Goal: Task Accomplishment & Management: Manage account settings

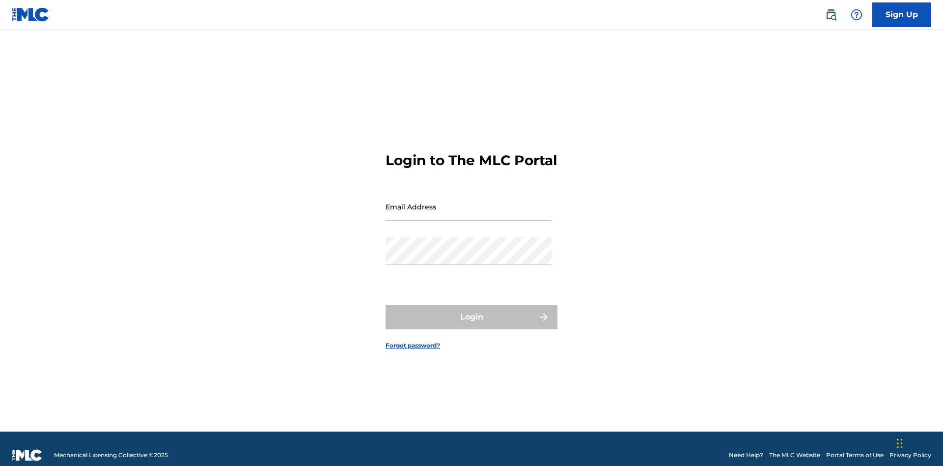
scroll to position [13, 0]
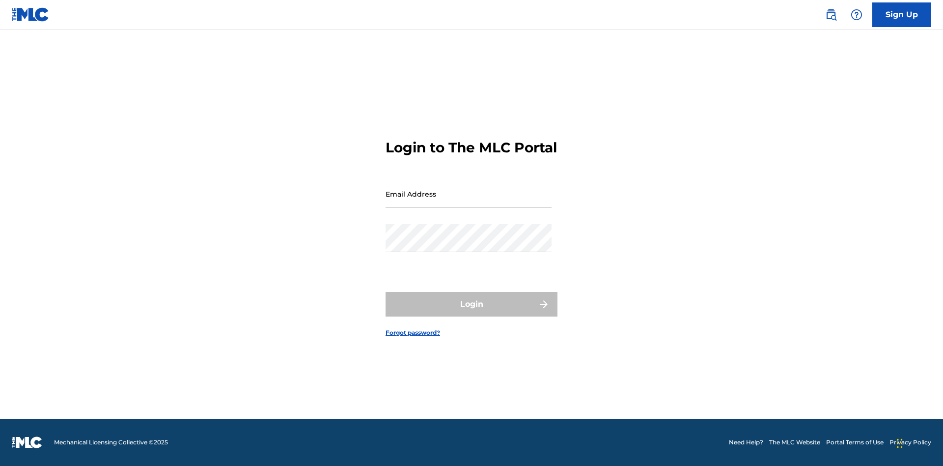
click at [469, 202] on input "Email Address" at bounding box center [469, 194] width 166 height 28
type input "b42af43d-9781-42f8-925e-95132843d6ef@mailslurp.biz"
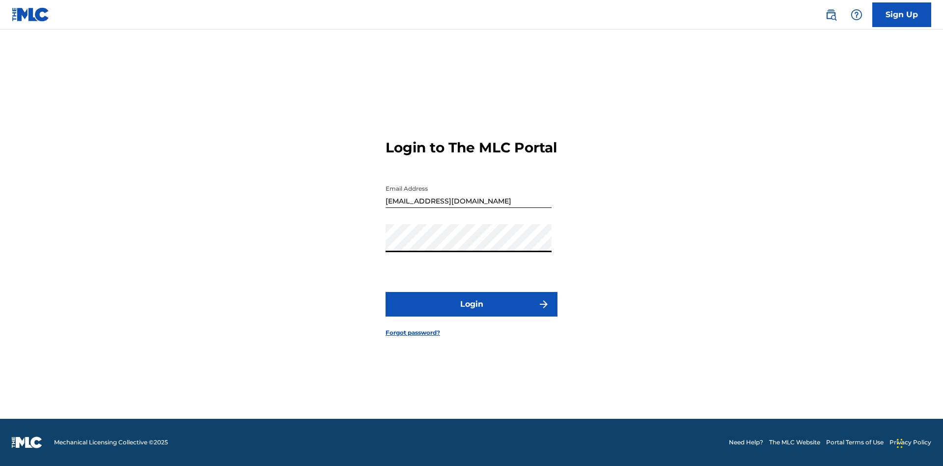
click at [472, 313] on button "Login" at bounding box center [472, 304] width 172 height 25
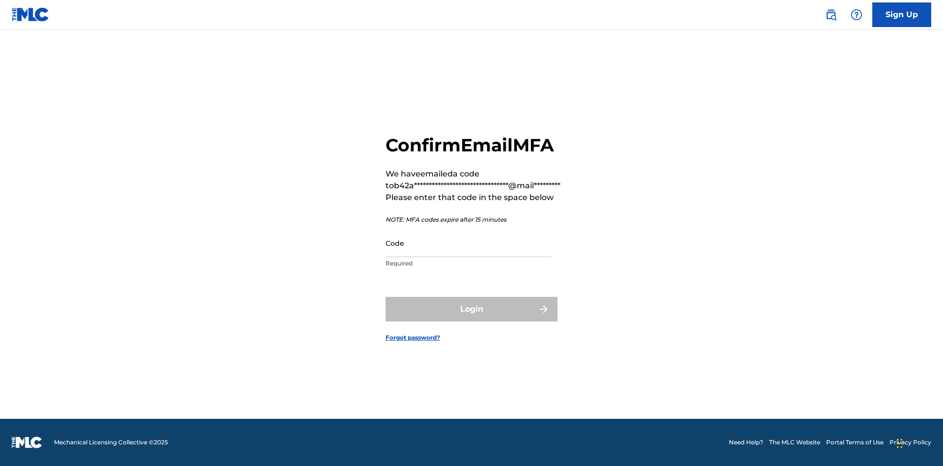
click at [469, 243] on input "Code" at bounding box center [469, 243] width 166 height 28
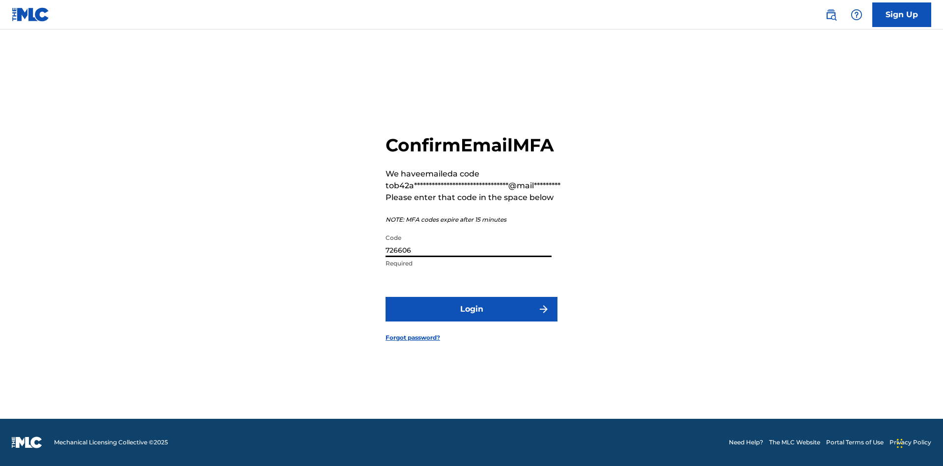
type input "726606"
click at [472, 309] on button "Login" at bounding box center [472, 309] width 172 height 25
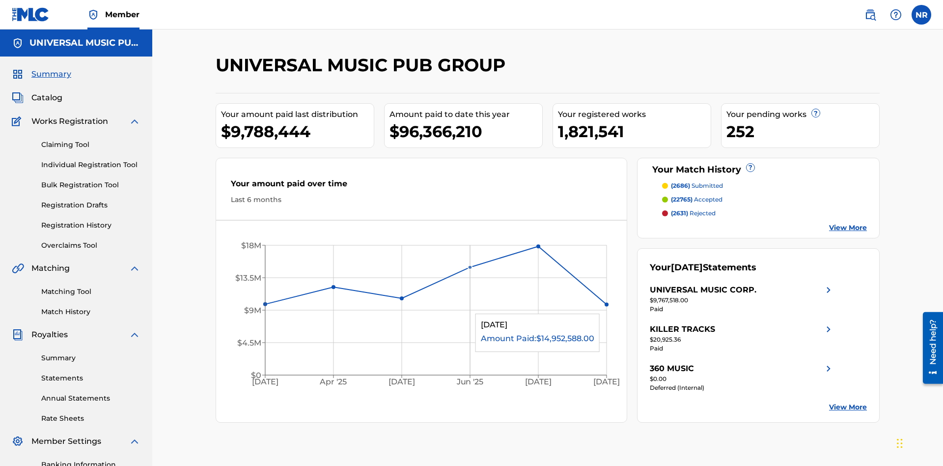
scroll to position [143, 0]
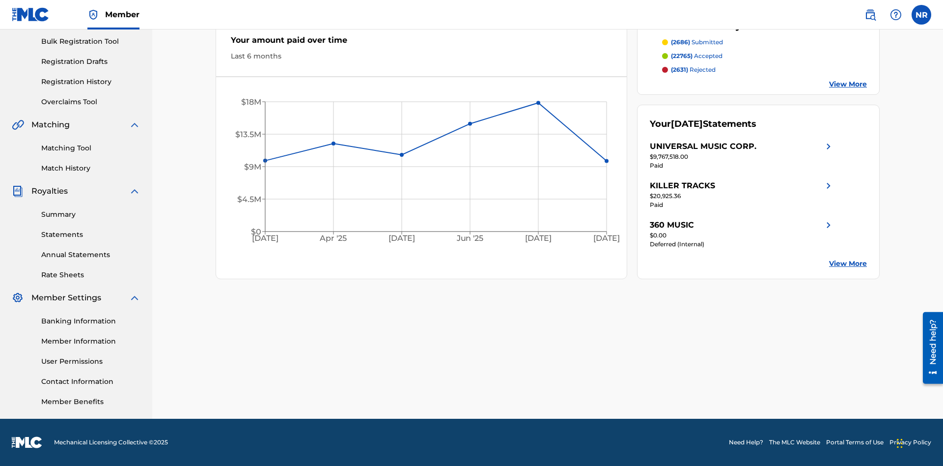
click at [91, 82] on link "Registration History" at bounding box center [90, 82] width 99 height 10
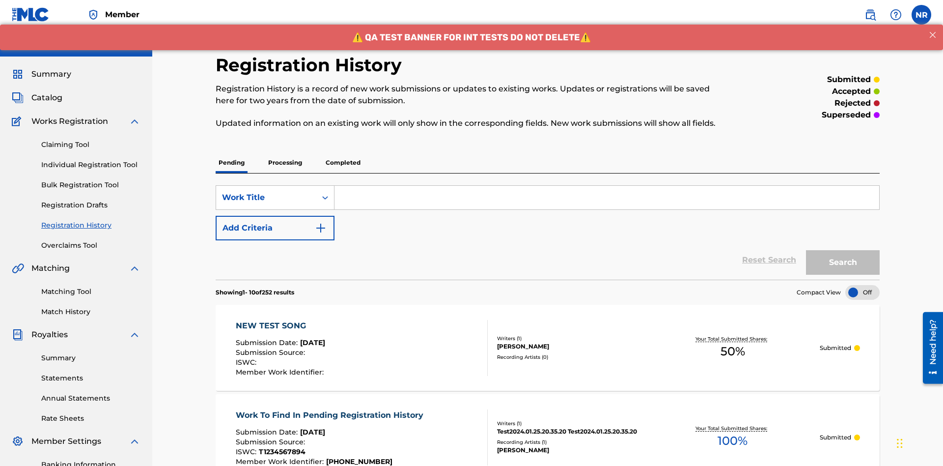
scroll to position [133, 0]
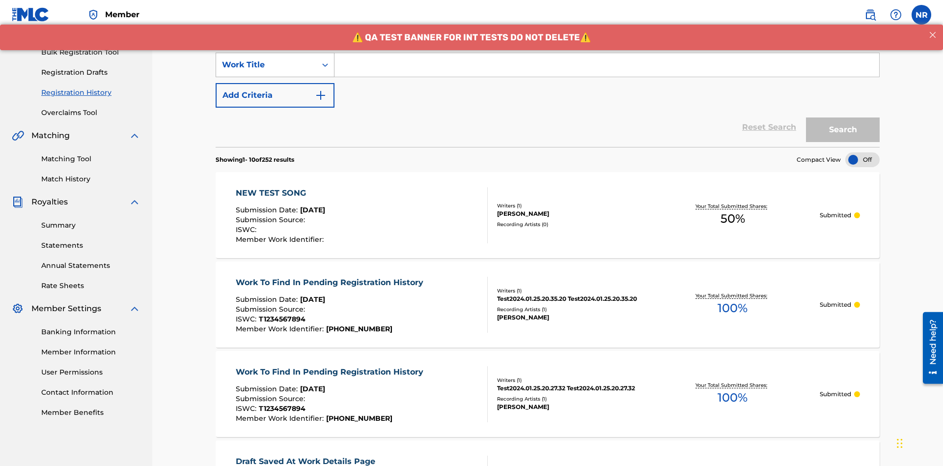
click at [266, 65] on div "Work Title" at bounding box center [266, 65] width 88 height 12
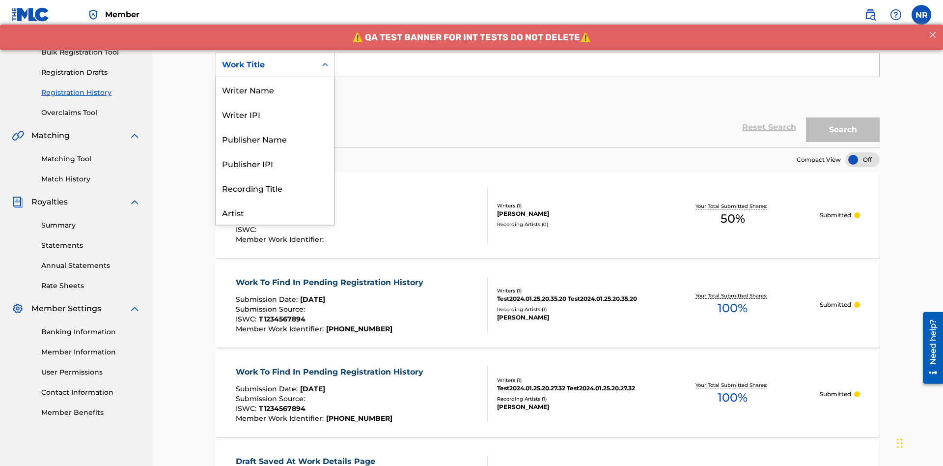
scroll to position [49, 0]
click at [275, 212] on div "Work Title" at bounding box center [275, 212] width 118 height 25
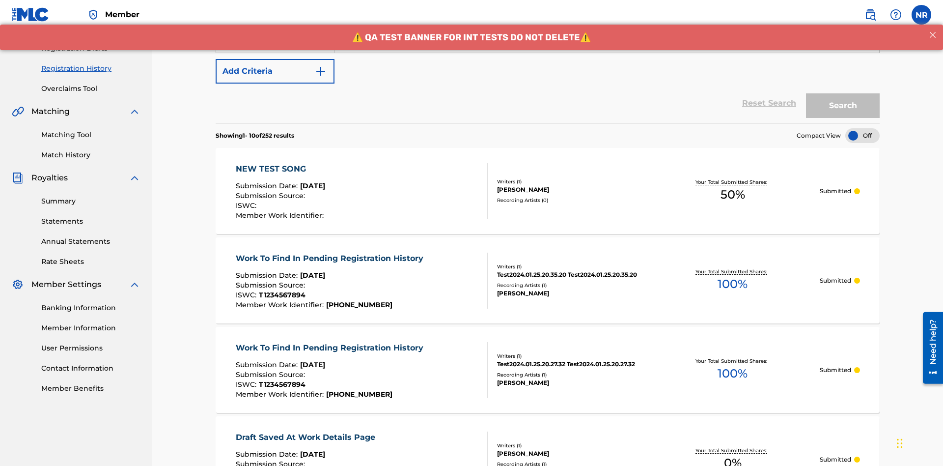
click at [275, 71] on button "Add Criteria" at bounding box center [275, 71] width 119 height 25
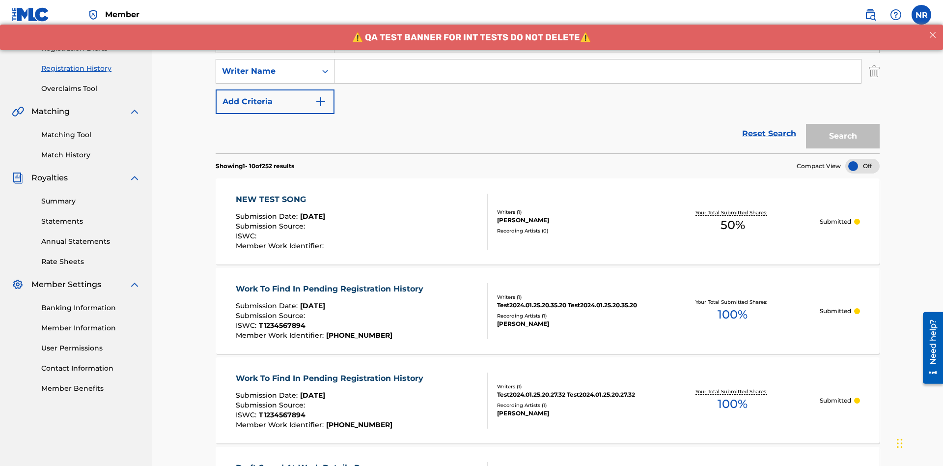
scroll to position [163, 0]
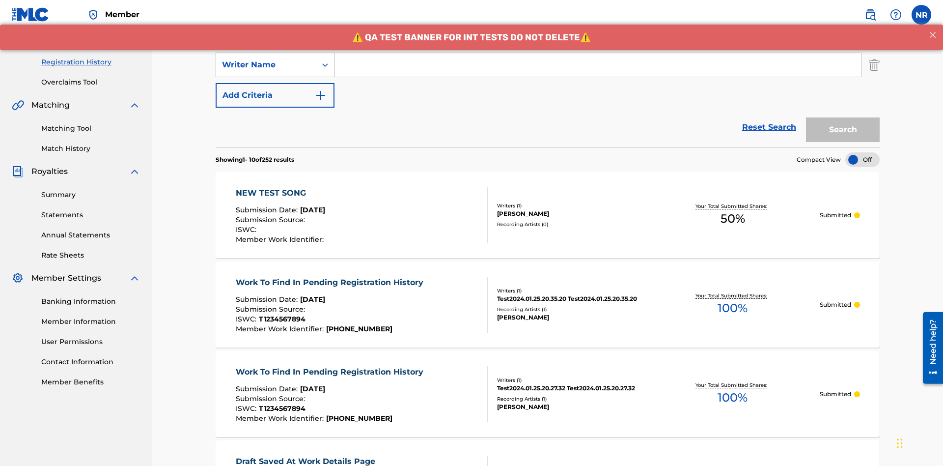
click at [266, 65] on div "Writer Name" at bounding box center [266, 65] width 88 height 12
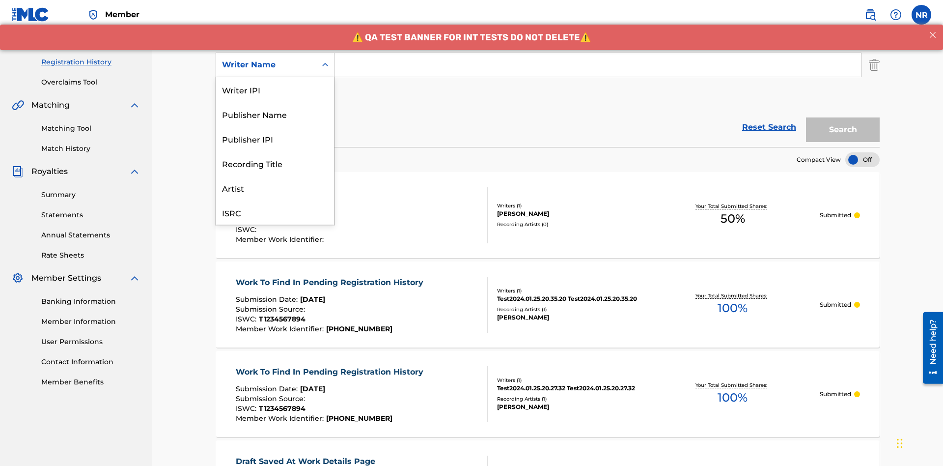
scroll to position [25, 0]
click at [275, 139] on div "Recording Title" at bounding box center [275, 138] width 118 height 25
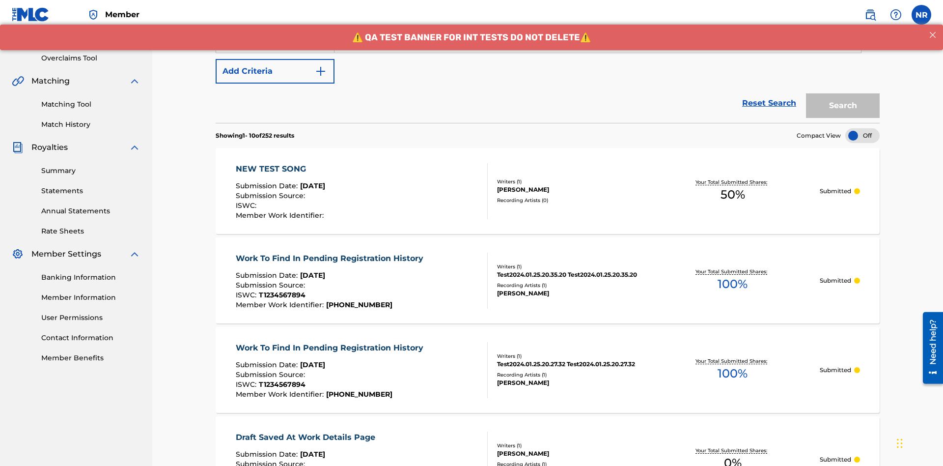
click at [275, 71] on button "Add Criteria" at bounding box center [275, 71] width 119 height 25
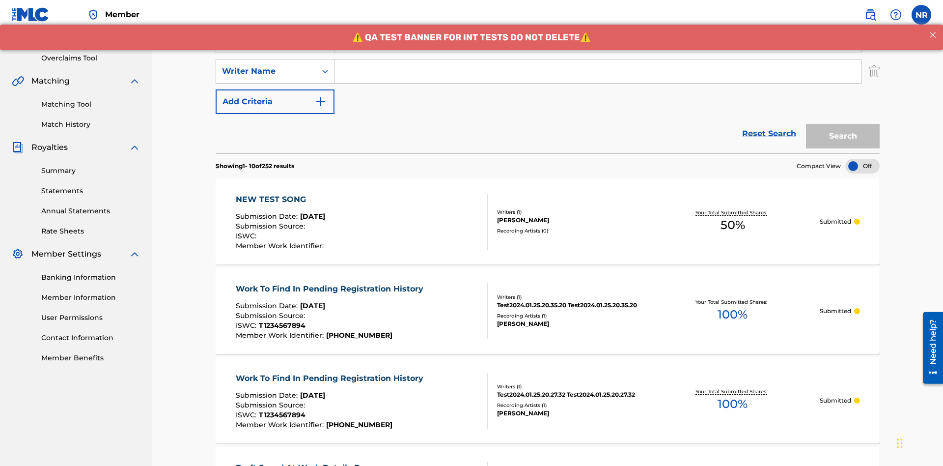
scroll to position [194, 0]
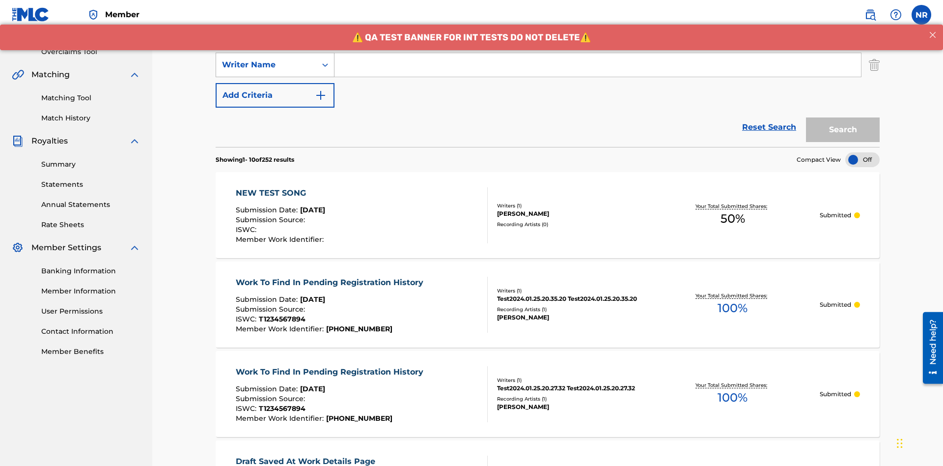
click at [266, 65] on div "Writer Name" at bounding box center [266, 65] width 88 height 12
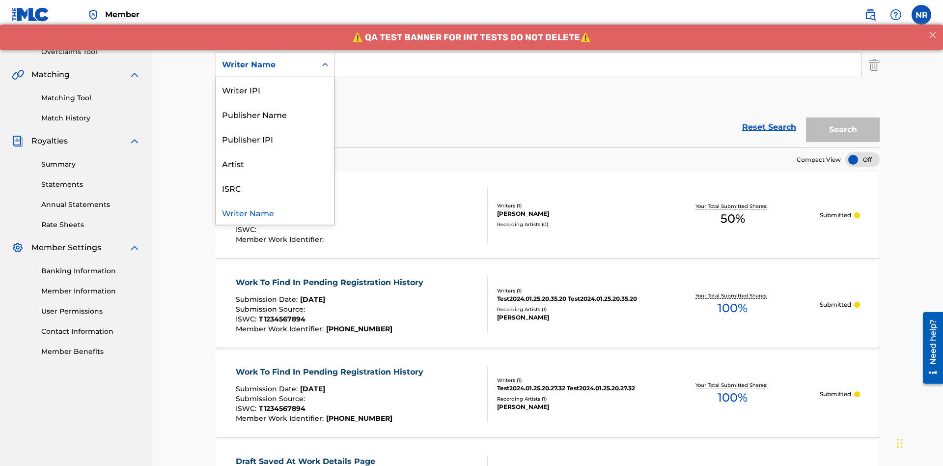
click at [275, 188] on div "ISRC" at bounding box center [275, 187] width 118 height 25
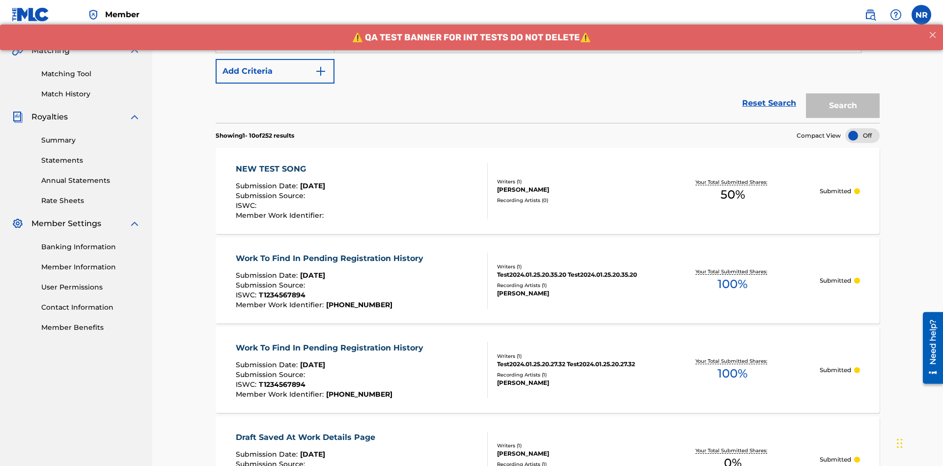
click at [275, 71] on button "Add Criteria" at bounding box center [275, 71] width 119 height 25
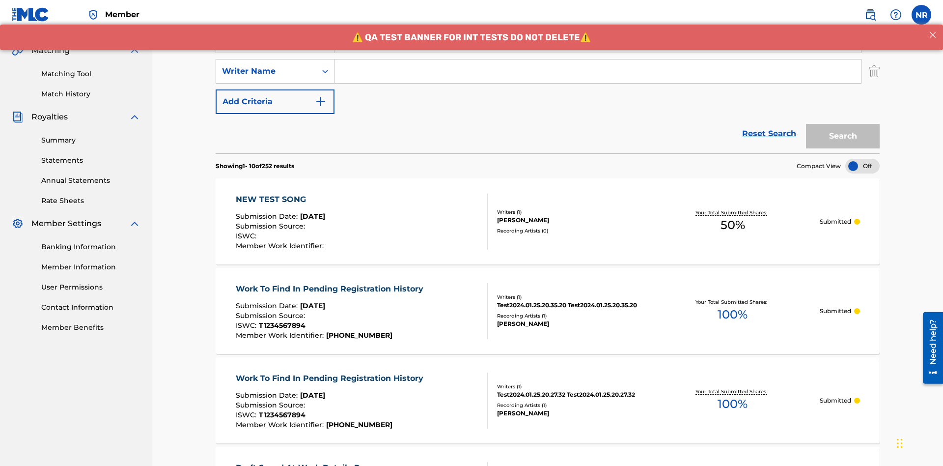
scroll to position [224, 0]
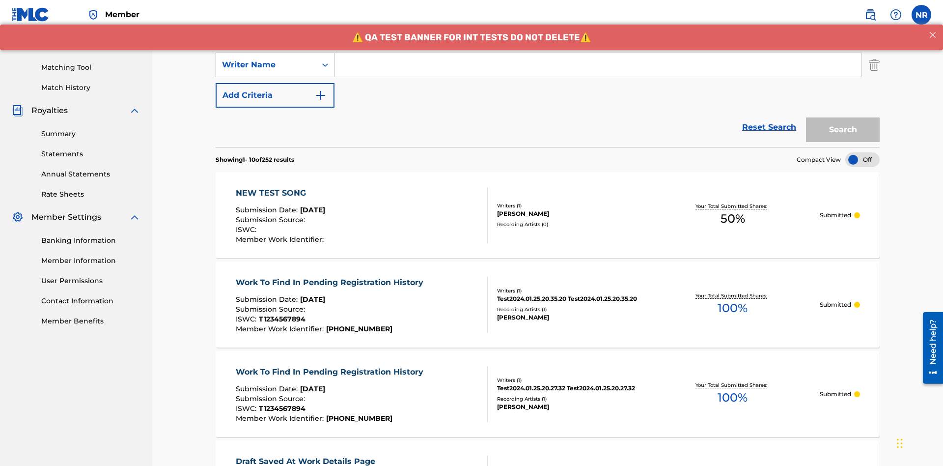
click at [266, 65] on div "Writer Name" at bounding box center [266, 65] width 88 height 12
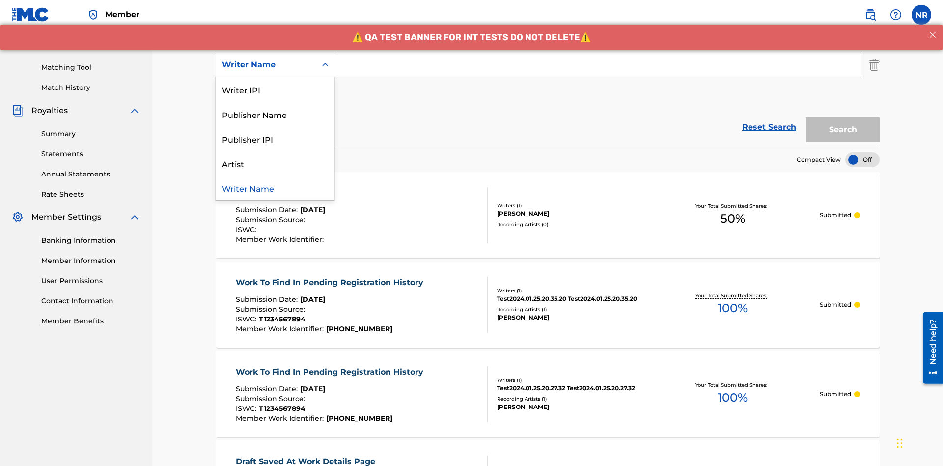
click at [275, 188] on div "Writer Name" at bounding box center [275, 187] width 118 height 25
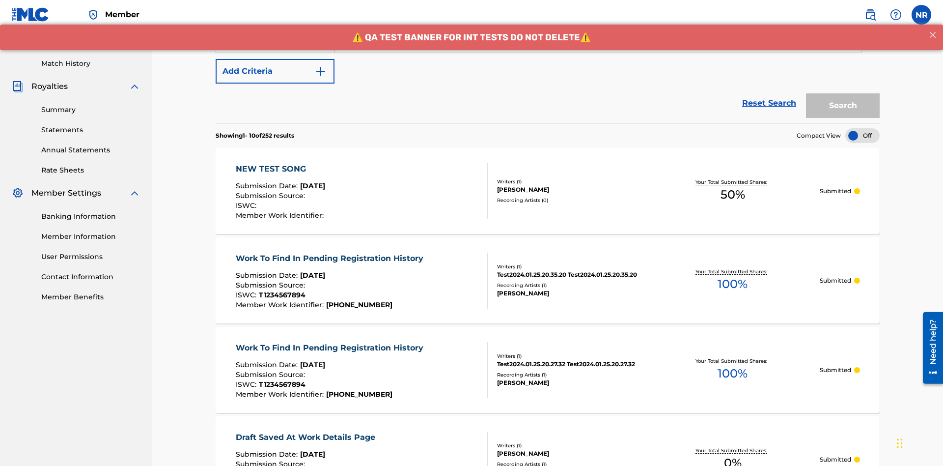
click at [275, 71] on button "Add Criteria" at bounding box center [275, 71] width 119 height 25
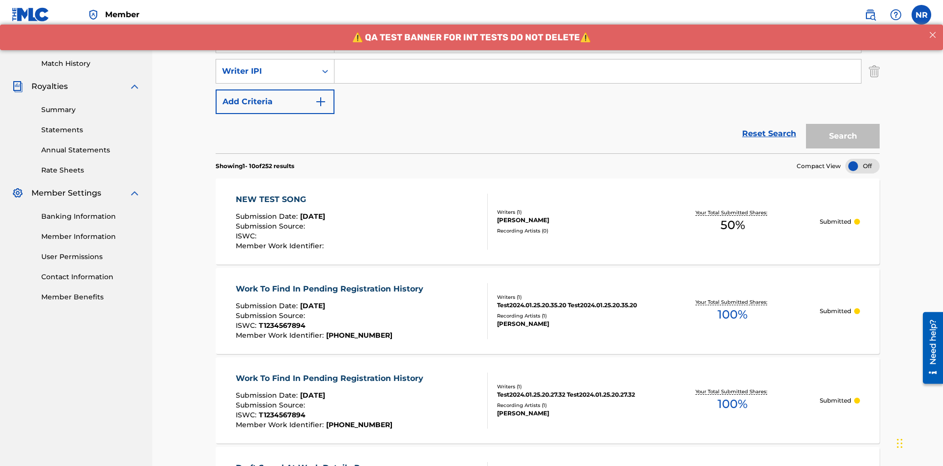
scroll to position [255, 0]
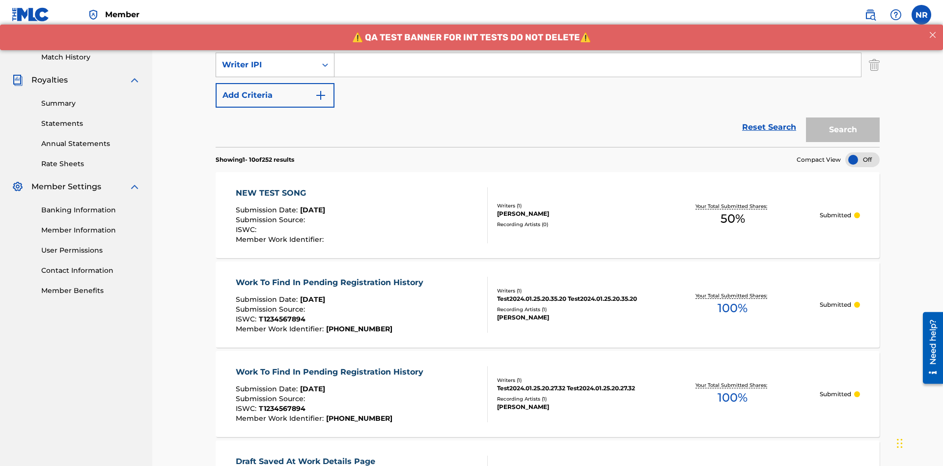
click at [266, 65] on div "Writer IPI" at bounding box center [266, 65] width 88 height 12
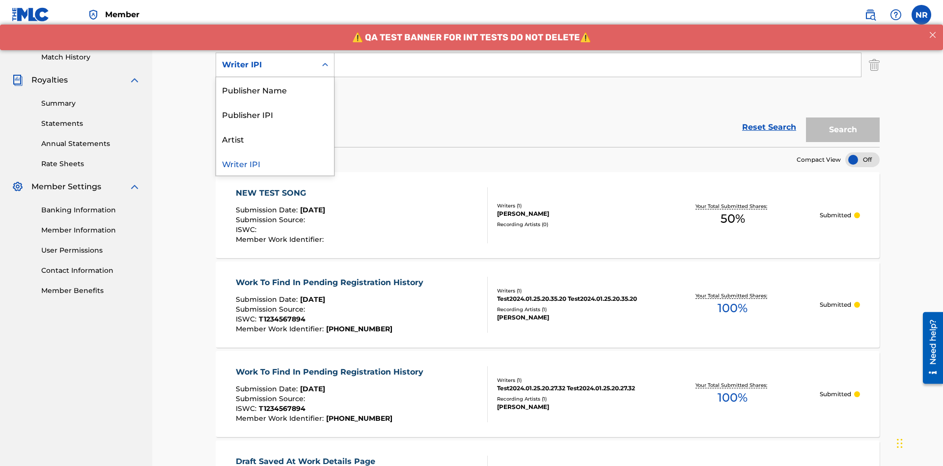
click at [275, 89] on div "Publisher Name" at bounding box center [275, 89] width 118 height 25
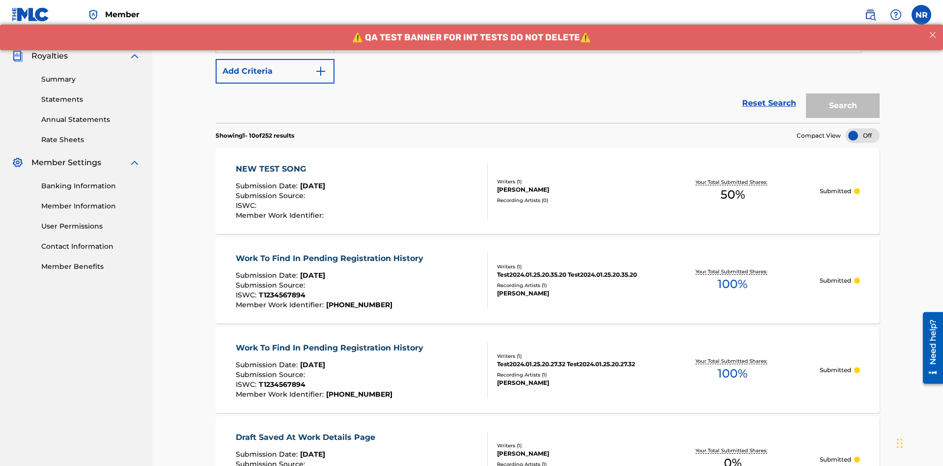
click at [275, 71] on button "Add Criteria" at bounding box center [275, 71] width 119 height 25
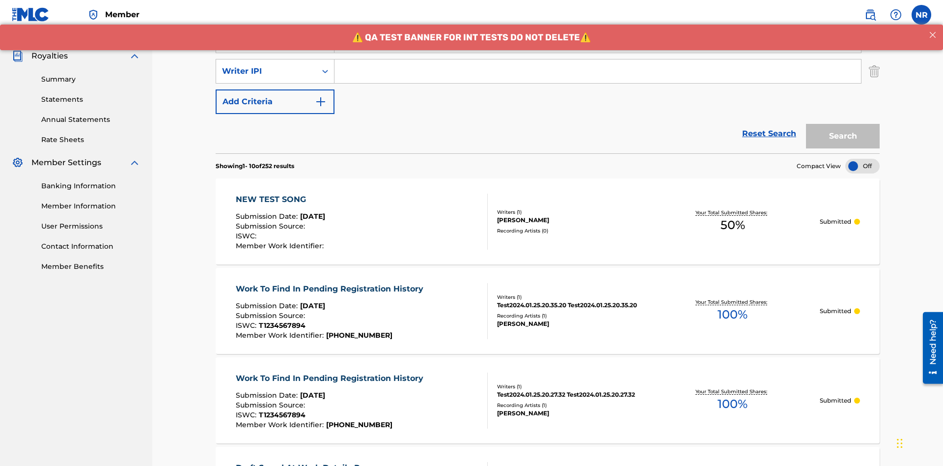
scroll to position [285, 0]
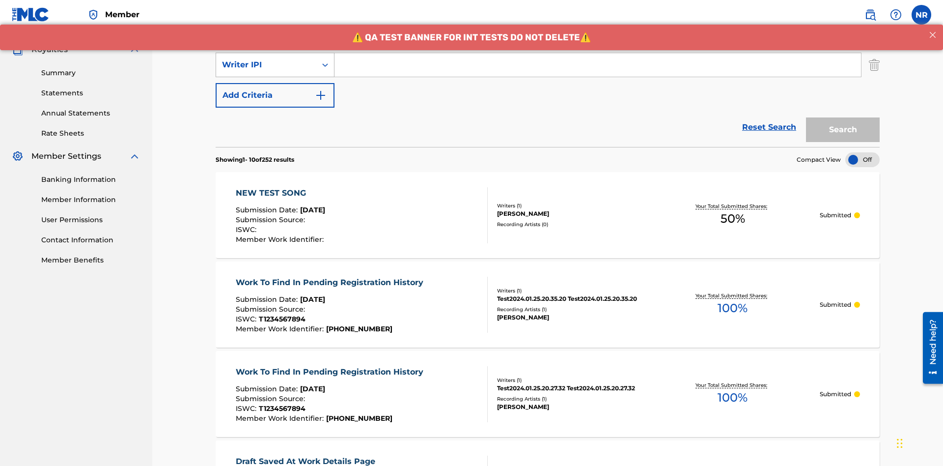
click at [266, 65] on div "Writer IPI" at bounding box center [266, 65] width 88 height 12
click at [275, 89] on div "Publisher IPI" at bounding box center [275, 89] width 118 height 25
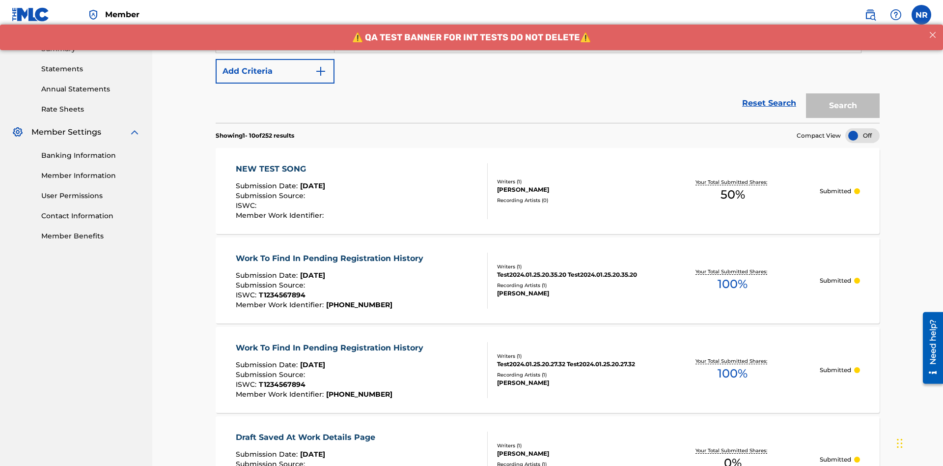
click at [275, 71] on button "Add Criteria" at bounding box center [275, 71] width 119 height 25
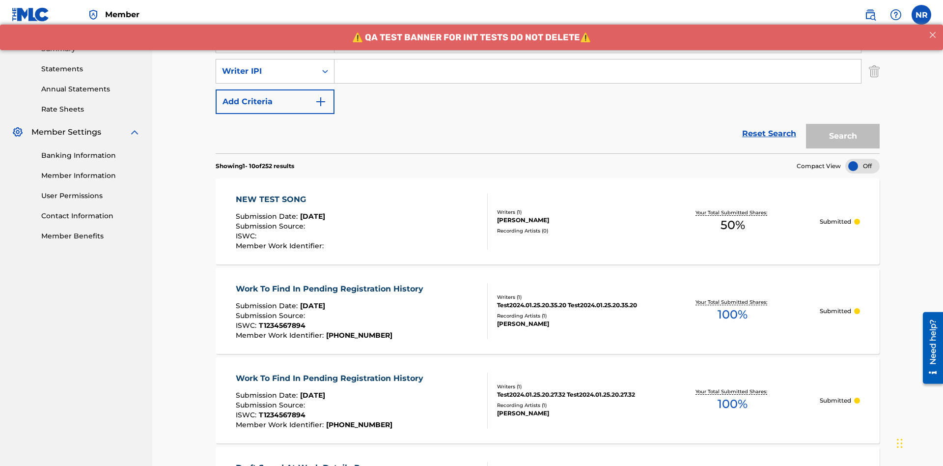
scroll to position [315, 0]
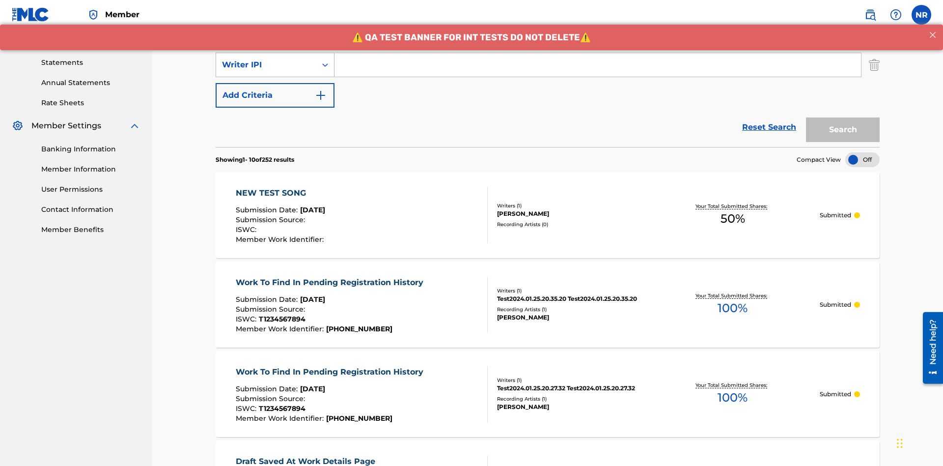
click at [266, 65] on div "Writer IPI" at bounding box center [266, 65] width 88 height 12
click at [275, 89] on div "Artist" at bounding box center [275, 89] width 118 height 25
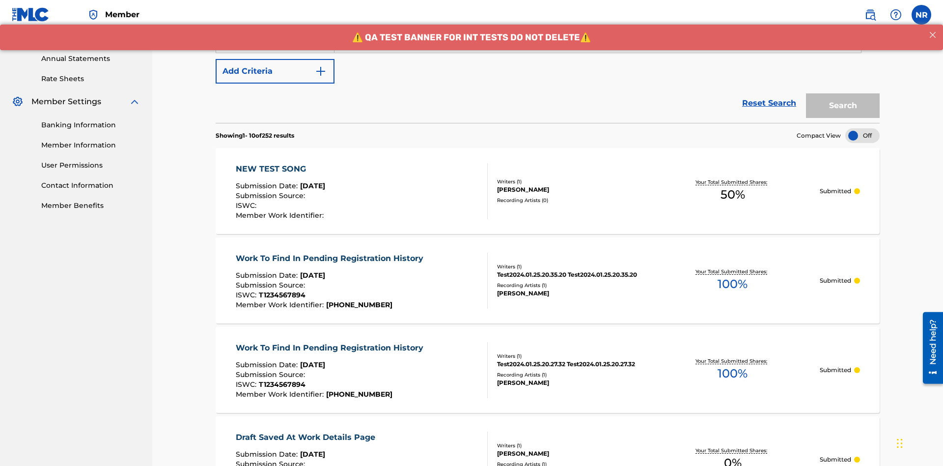
click at [275, 71] on button "Add Criteria" at bounding box center [275, 71] width 119 height 25
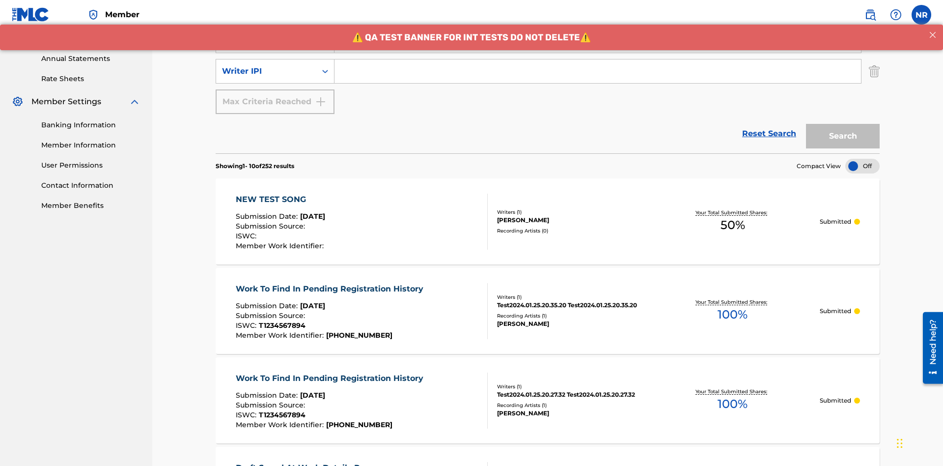
scroll to position [346, 0]
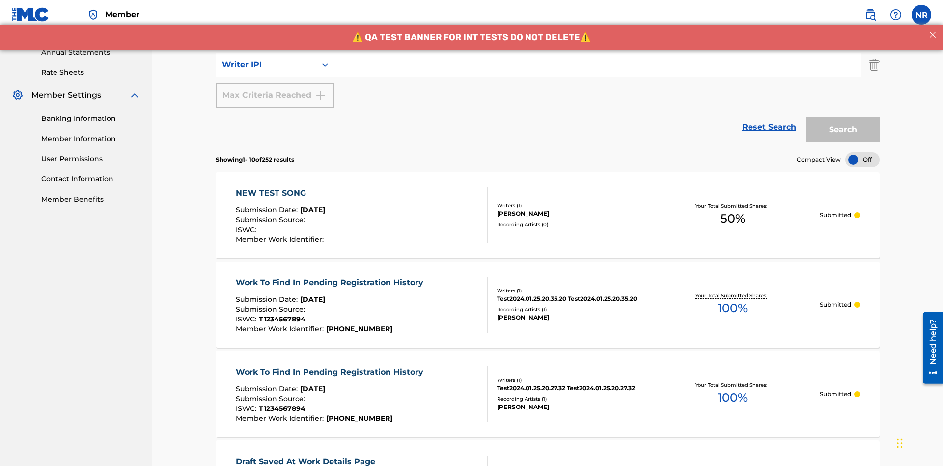
click at [266, 65] on div "Writer IPI" at bounding box center [266, 65] width 88 height 12
click at [275, 89] on div "Writer IPI" at bounding box center [275, 89] width 118 height 25
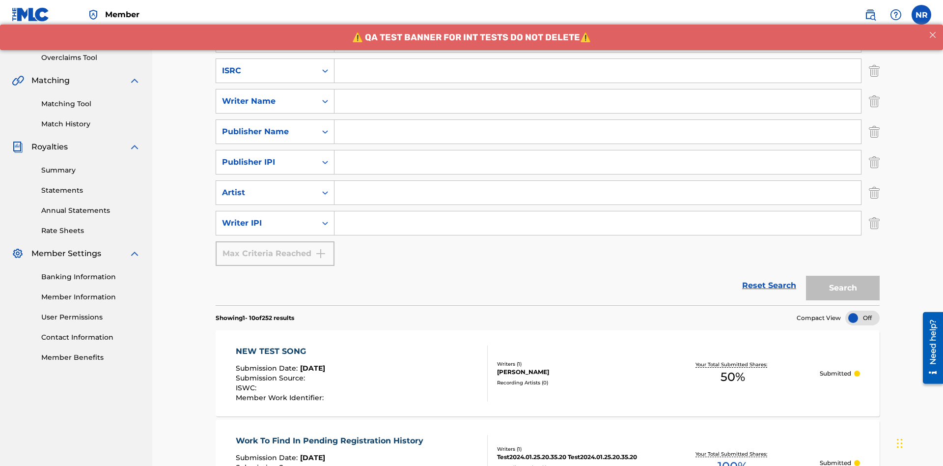
click at [598, 71] on input "Search Form" at bounding box center [598, 71] width 527 height 24
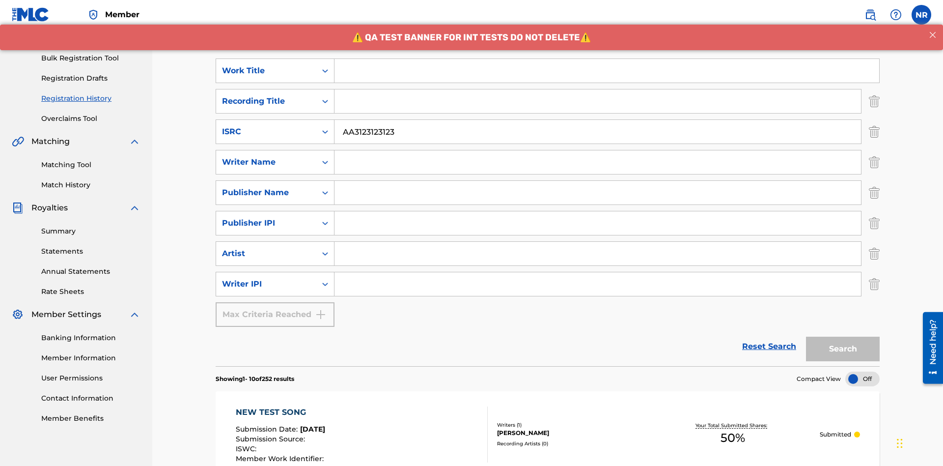
type input "AA3123123123"
click at [607, 71] on input "Search Form" at bounding box center [607, 71] width 545 height 24
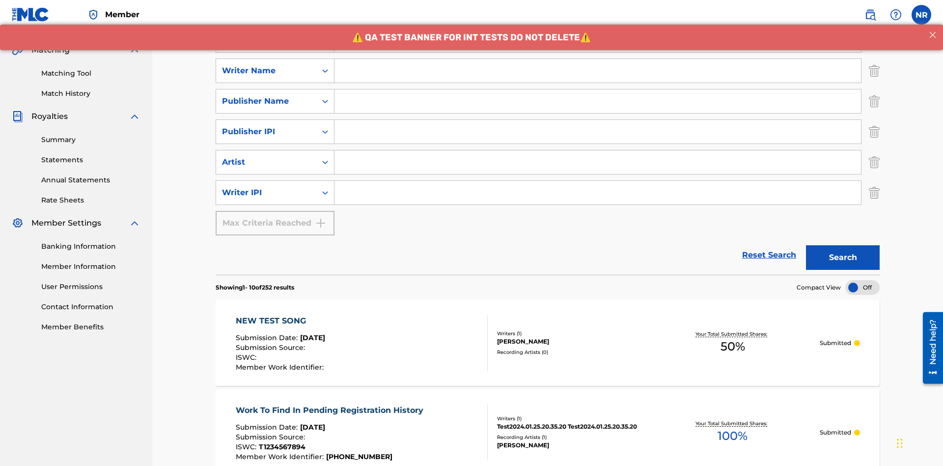
type input "MY FAVORITE DUMMY MUSIC WORK"
click at [598, 71] on input "Search Form" at bounding box center [598, 71] width 527 height 24
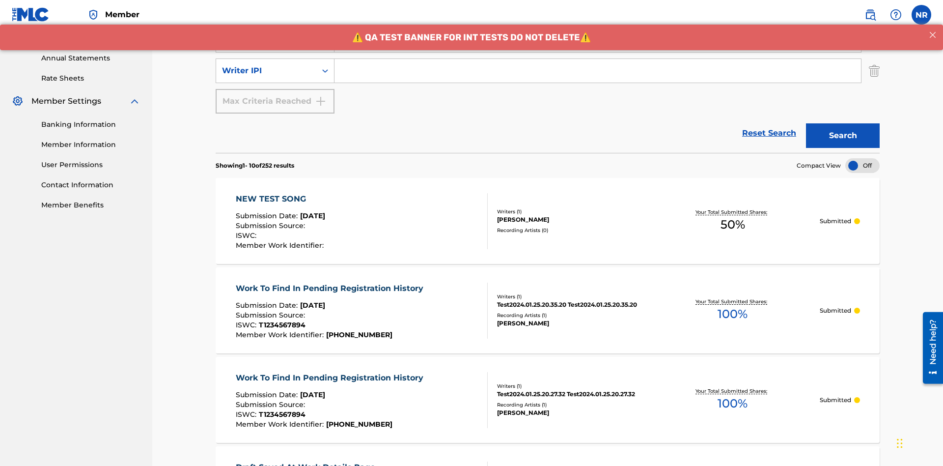
type input "BERKOWITZ"
click at [598, 71] on input "Search Form" at bounding box center [598, 71] width 527 height 24
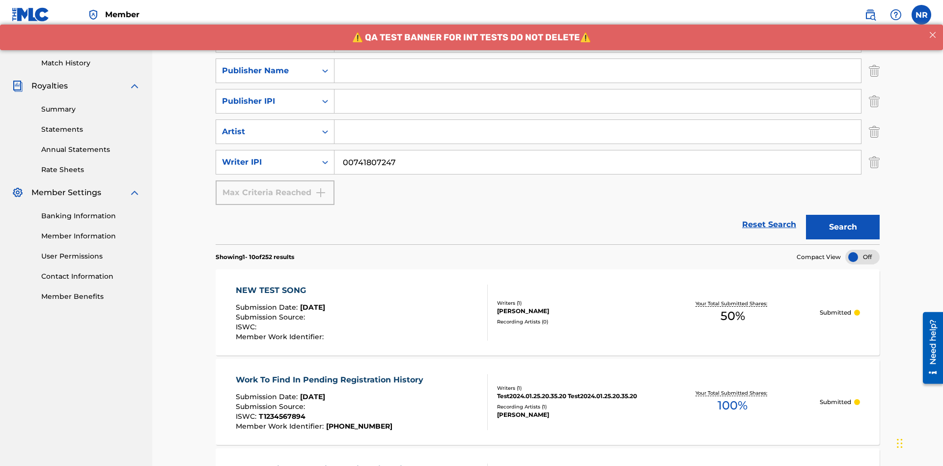
type input "00741807247"
click at [598, 71] on input "Search Form" at bounding box center [598, 71] width 527 height 24
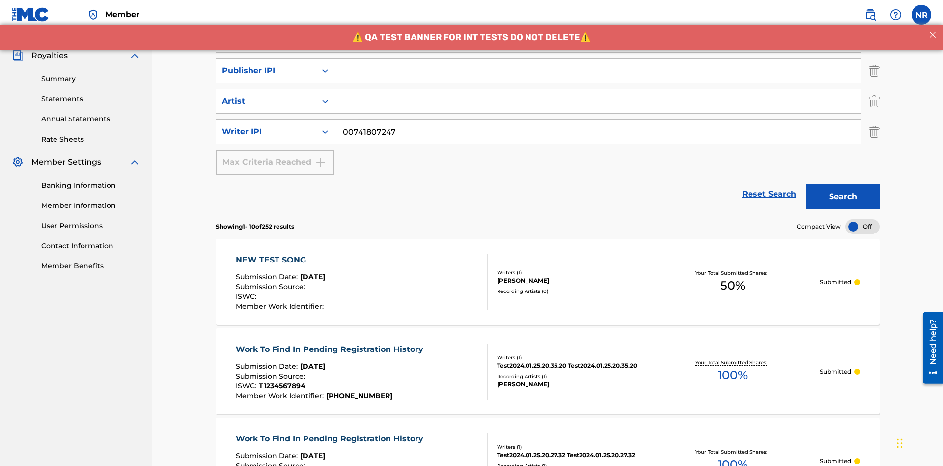
type input "CALACA"
click at [598, 71] on input "Search Form" at bounding box center [598, 71] width 527 height 24
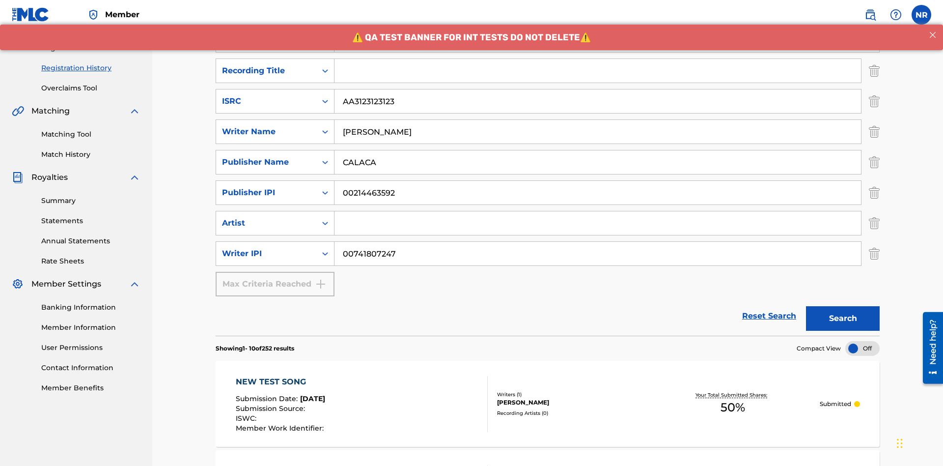
type input "00214463592"
click at [598, 71] on input "Search Form" at bounding box center [598, 71] width 527 height 24
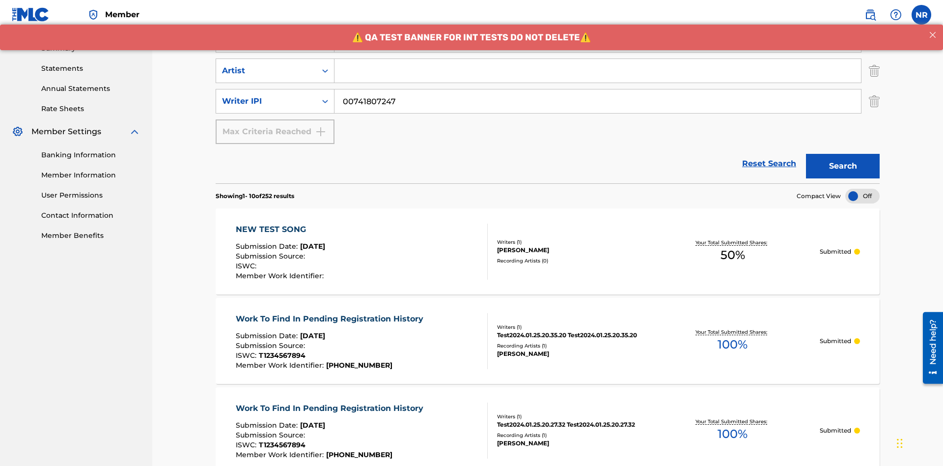
type input "Best Song Ever"
click at [598, 71] on input "Search Form" at bounding box center [598, 71] width 527 height 24
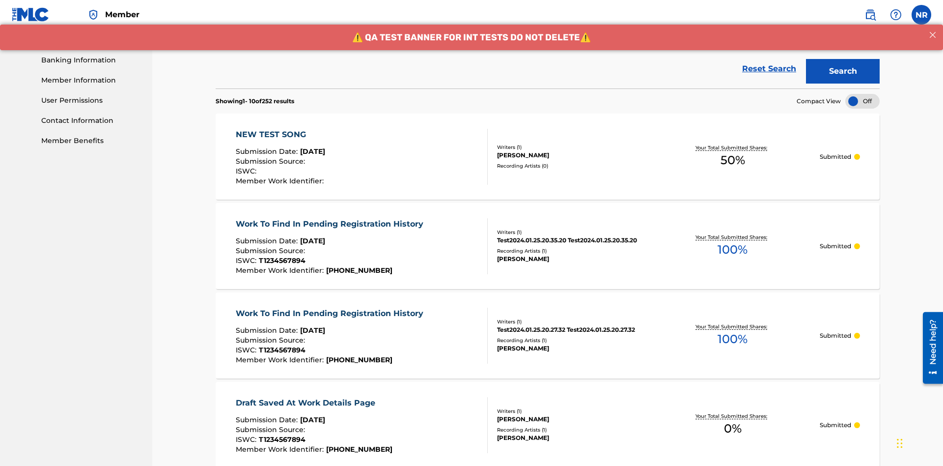
type input "Joe Lewis"
click at [843, 71] on button "Search" at bounding box center [843, 71] width 74 height 25
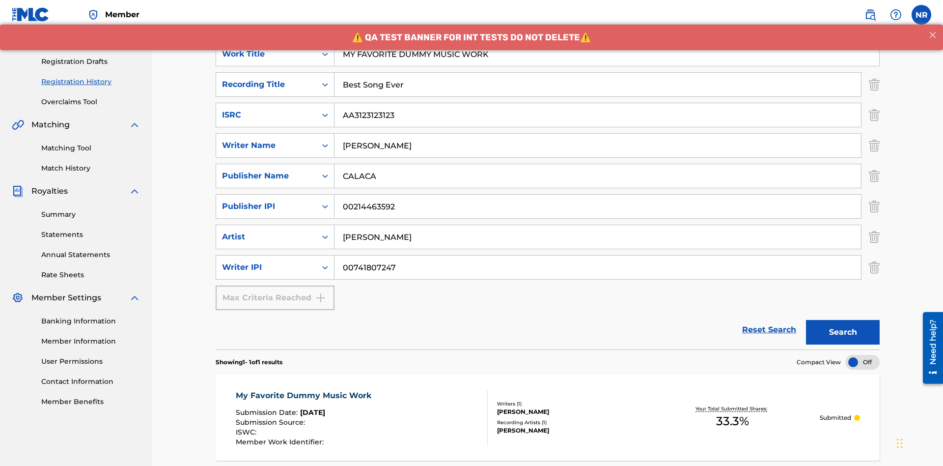
scroll to position [247, 0]
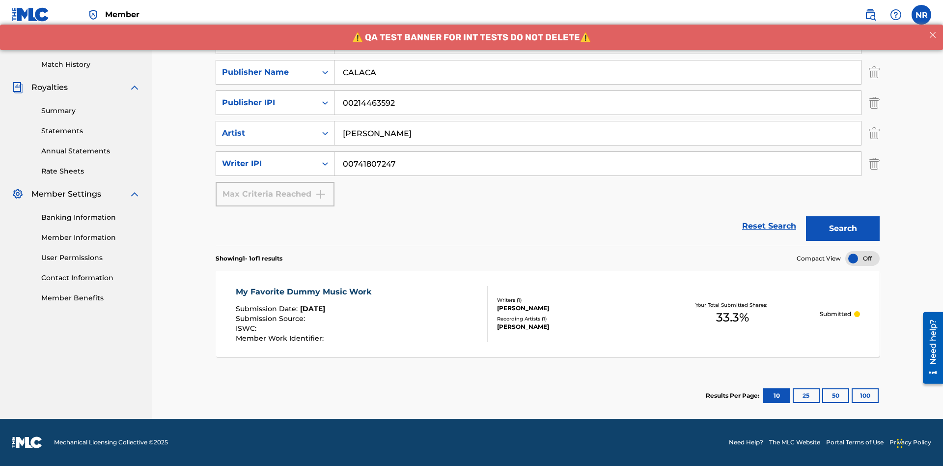
click at [305, 291] on div "My Favorite Dummy Music Work" at bounding box center [306, 292] width 141 height 12
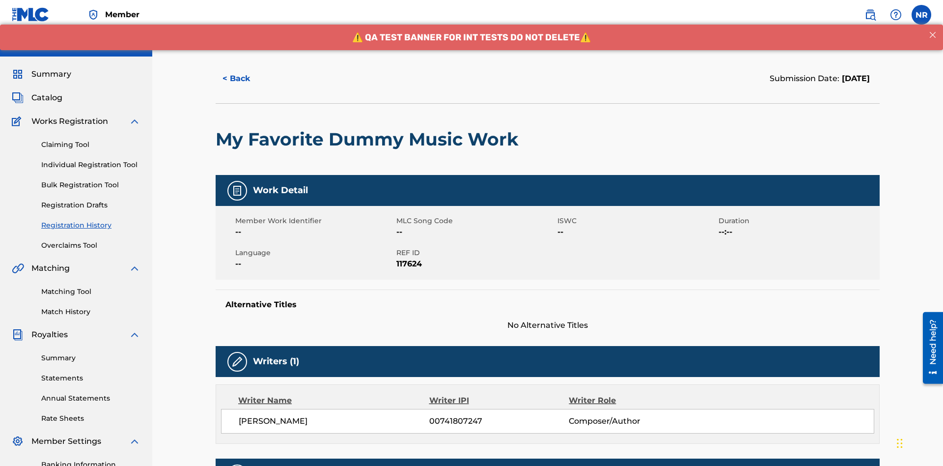
scroll to position [289, 0]
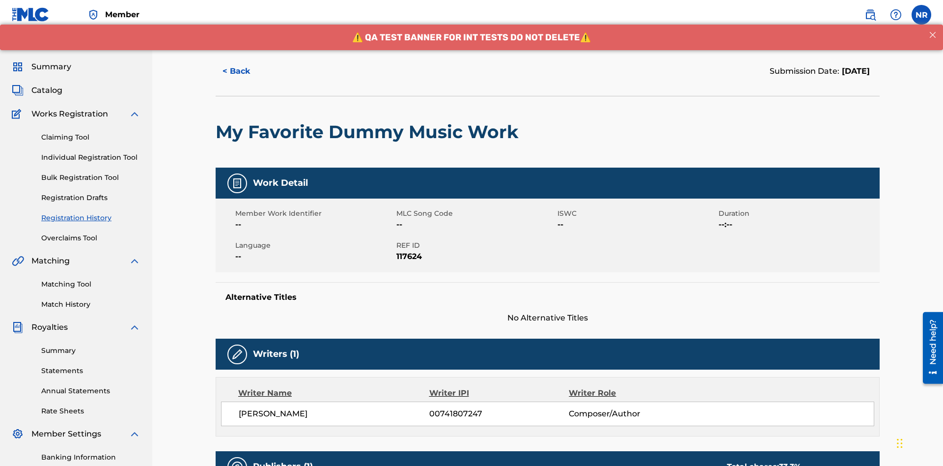
click at [245, 71] on button "< Back" at bounding box center [245, 71] width 59 height 25
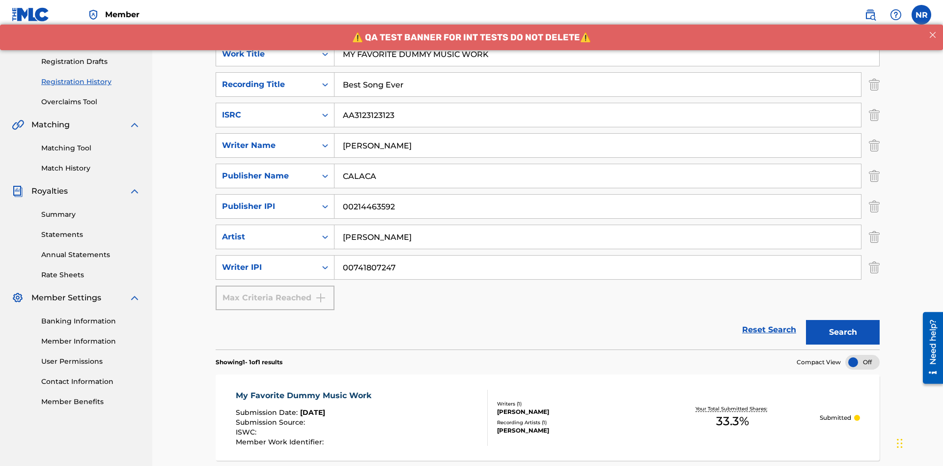
scroll to position [93, 0]
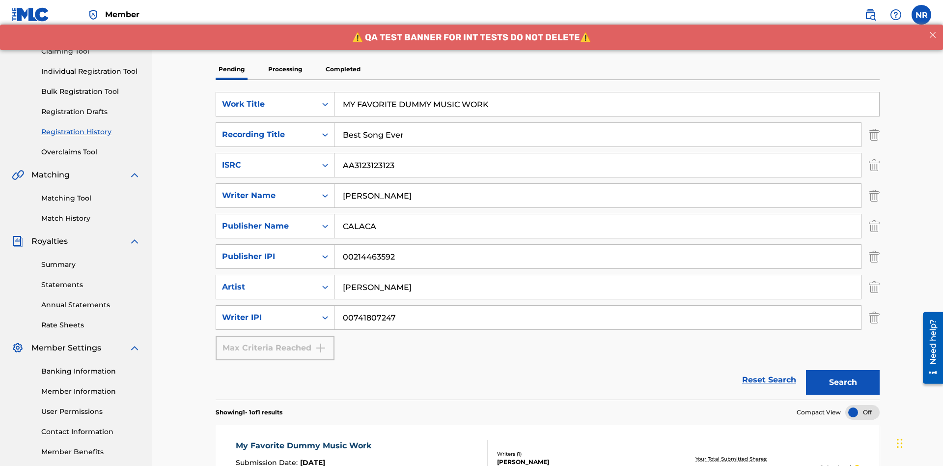
click at [285, 69] on p "Processing" at bounding box center [285, 69] width 40 height 21
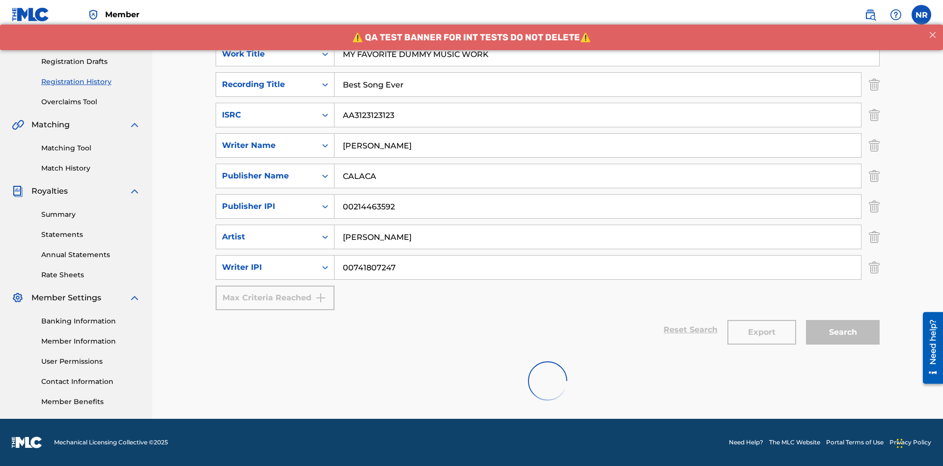
scroll to position [22, 0]
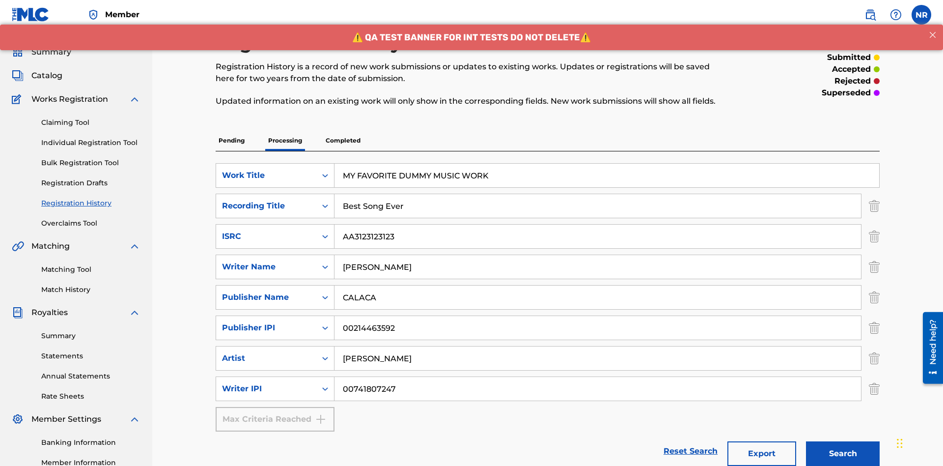
click at [843, 454] on button "Search" at bounding box center [843, 453] width 74 height 25
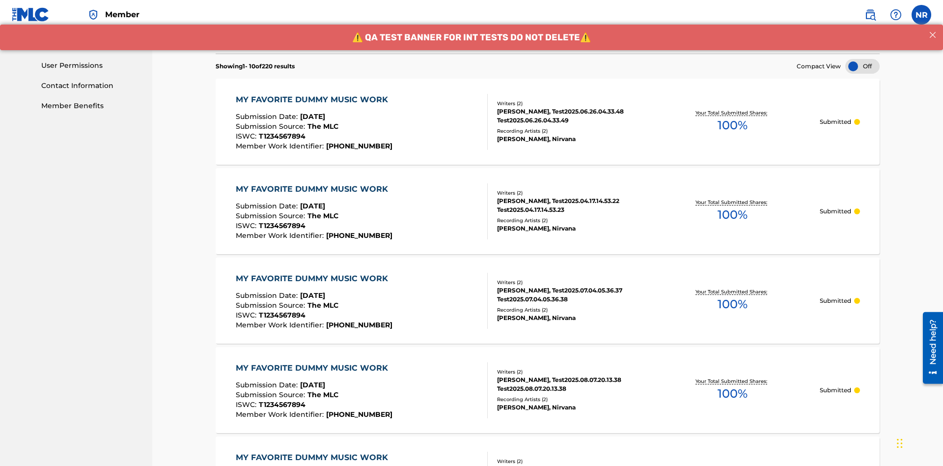
scroll to position [474, 0]
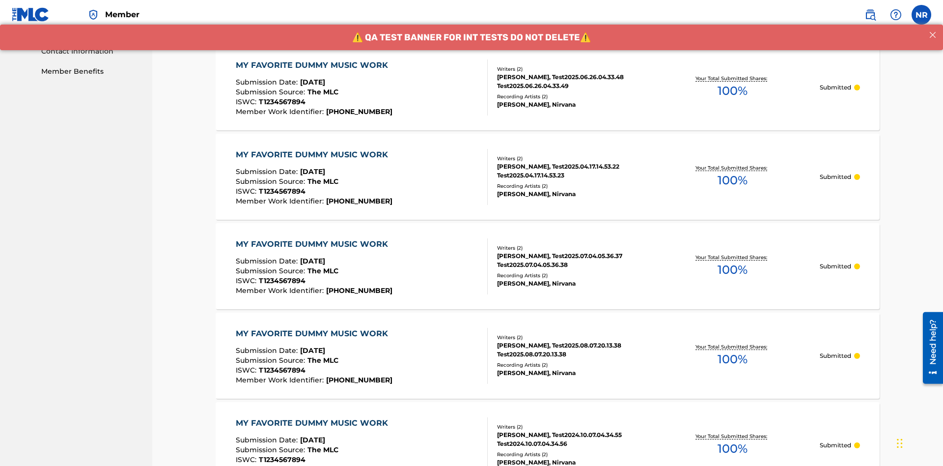
click at [313, 65] on div "MY FAVORITE DUMMY MUSIC WORK" at bounding box center [314, 65] width 157 height 12
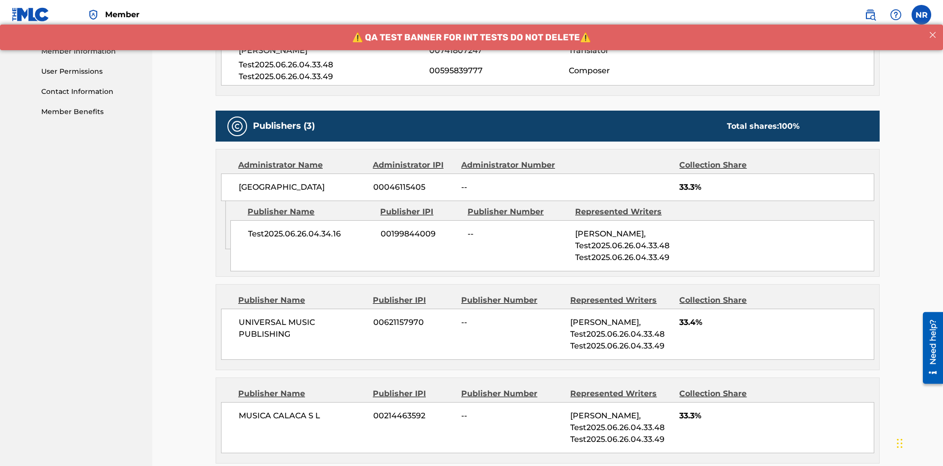
scroll to position [419, 0]
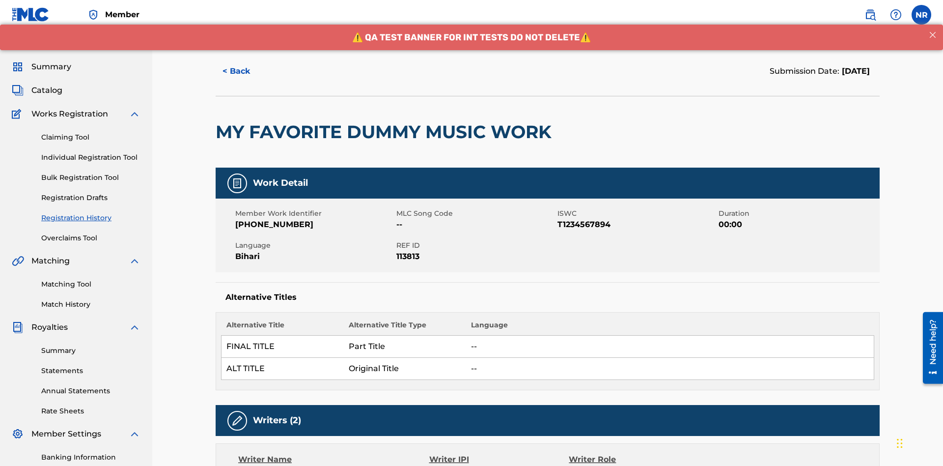
click at [245, 71] on button "< Back" at bounding box center [245, 71] width 59 height 25
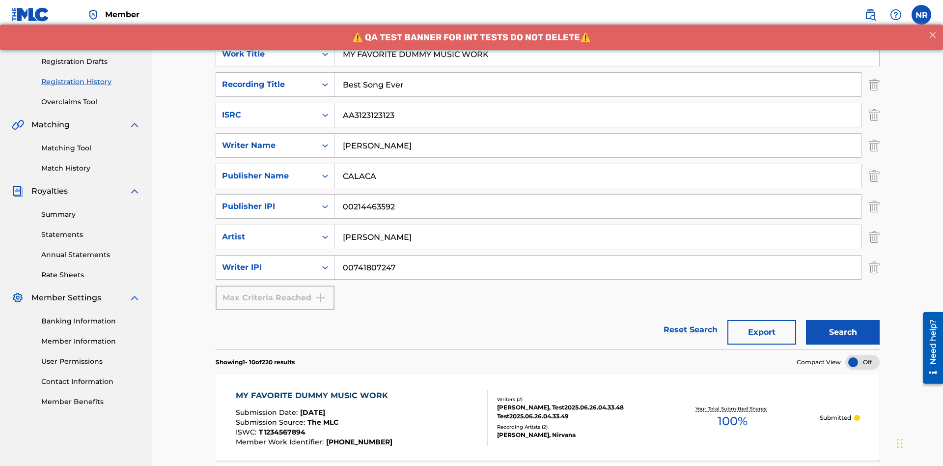
scroll to position [404, 0]
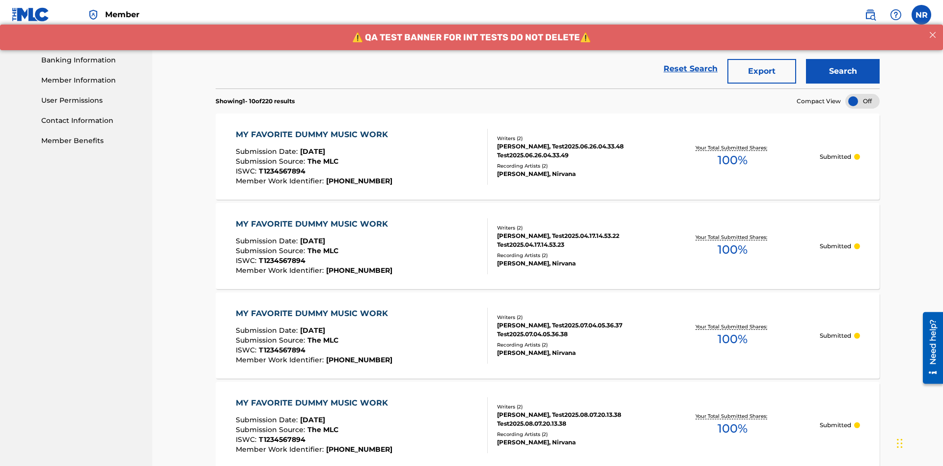
click at [762, 71] on button "Export" at bounding box center [762, 71] width 69 height 25
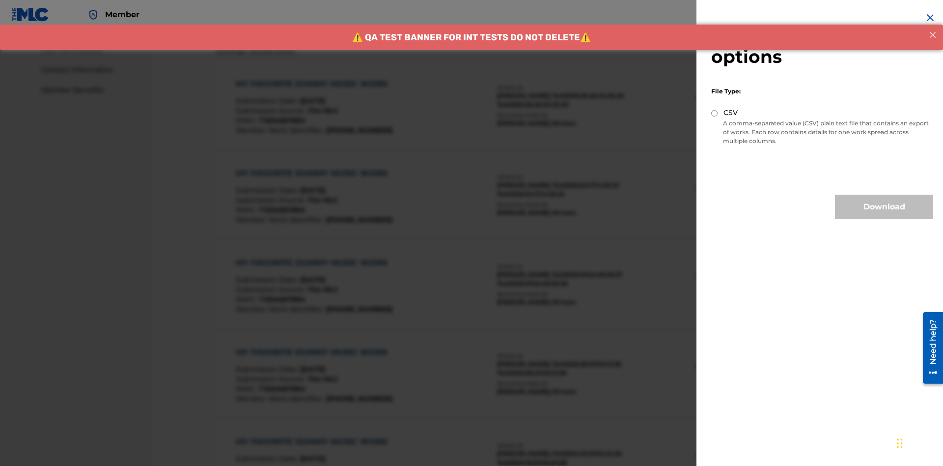
click at [715, 113] on input "CSV" at bounding box center [715, 113] width 6 height 6
radio input "true"
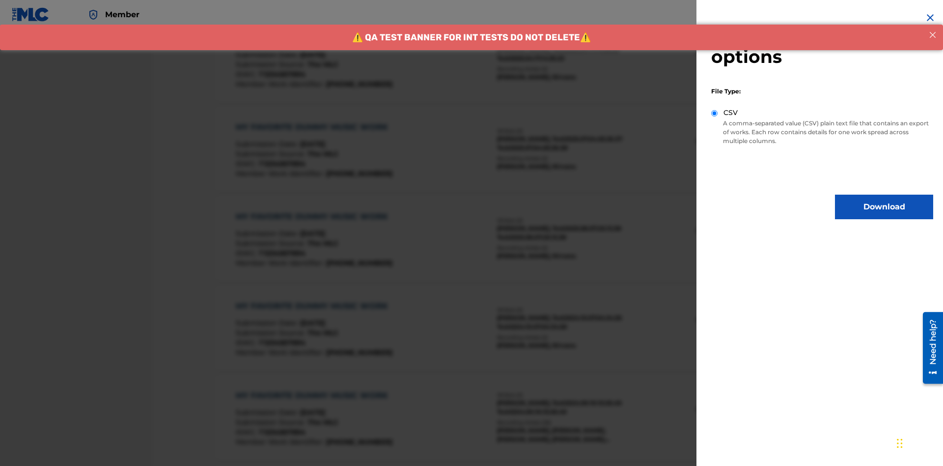
click at [884, 207] on button "Download" at bounding box center [884, 207] width 98 height 25
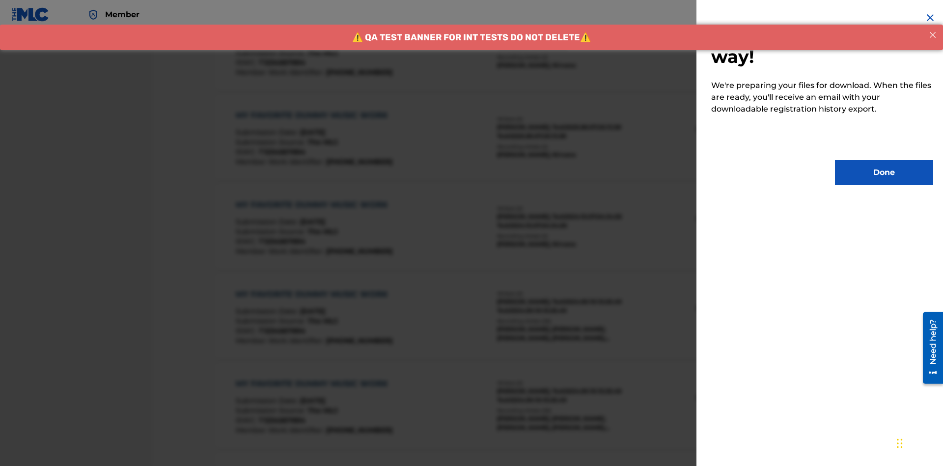
click at [884, 172] on button "Done" at bounding box center [884, 172] width 98 height 25
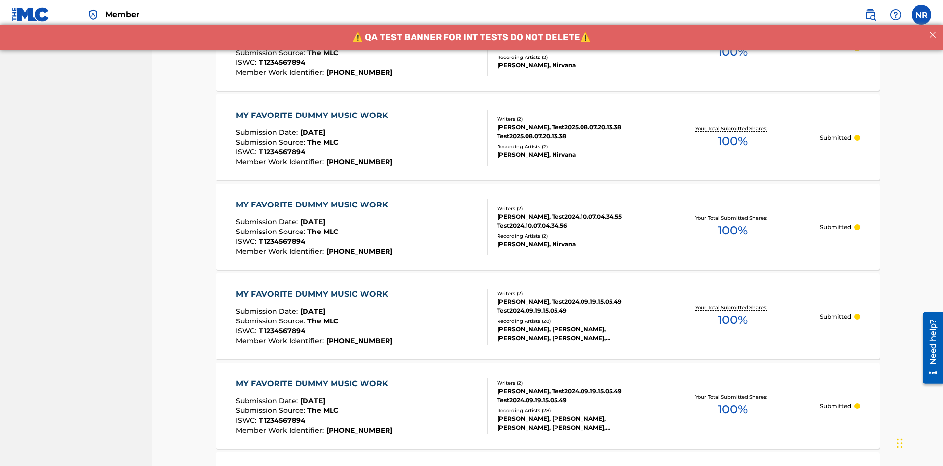
scroll to position [93, 0]
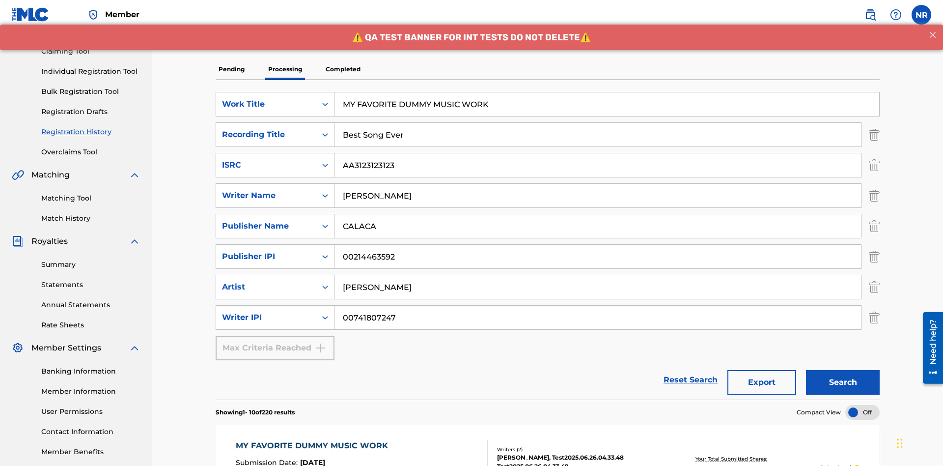
click at [343, 69] on p "Completed" at bounding box center [343, 69] width 41 height 21
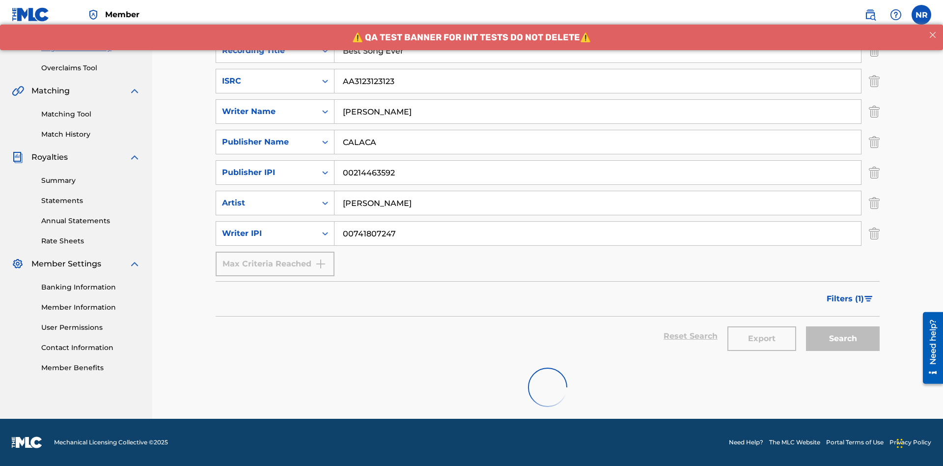
scroll to position [62, 0]
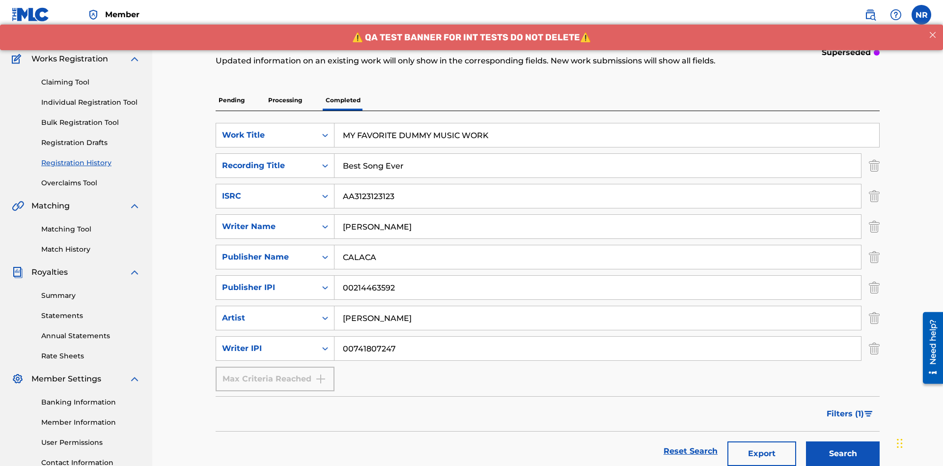
click at [843, 454] on button "Search" at bounding box center [843, 453] width 74 height 25
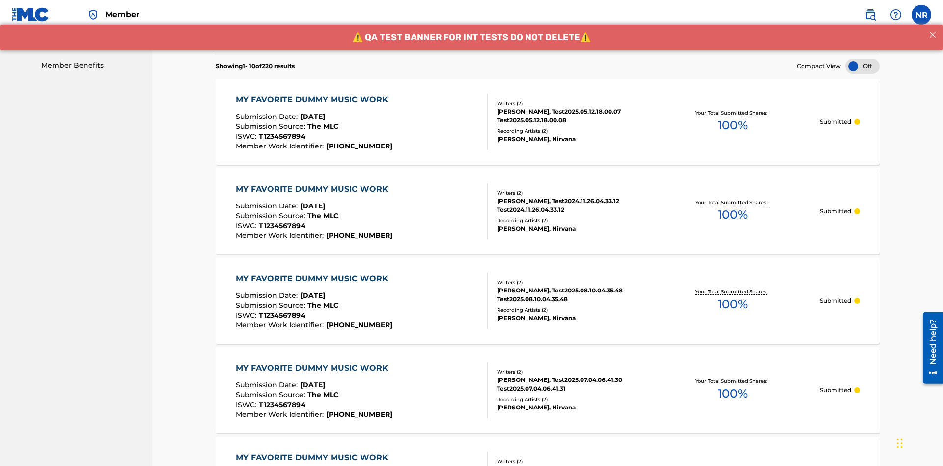
scroll to position [514, 0]
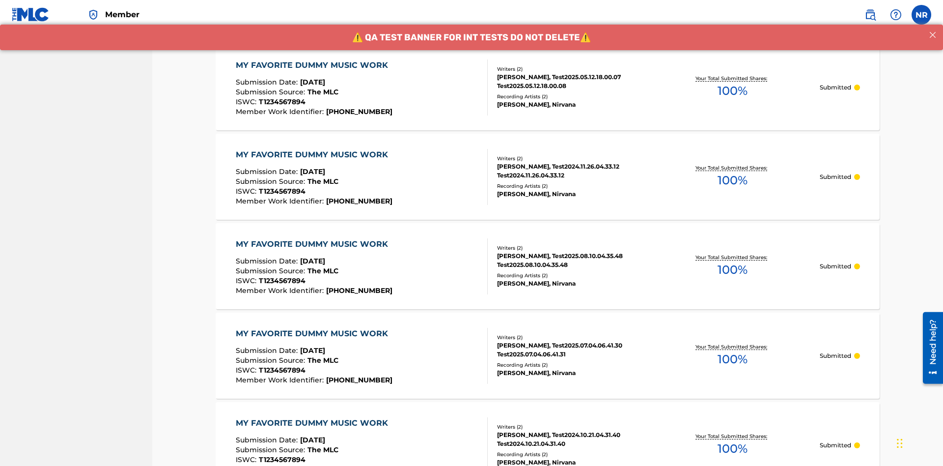
click at [313, 65] on div "MY FAVORITE DUMMY MUSIC WORK" at bounding box center [314, 65] width 157 height 12
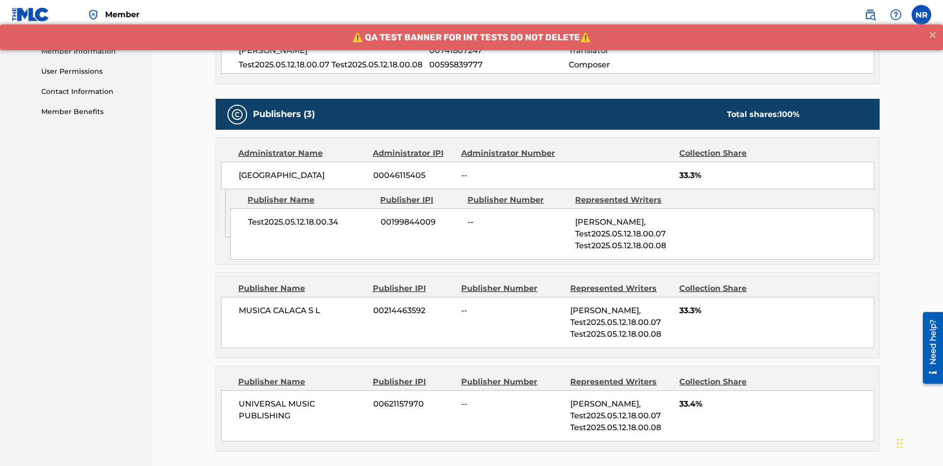
scroll to position [419, 0]
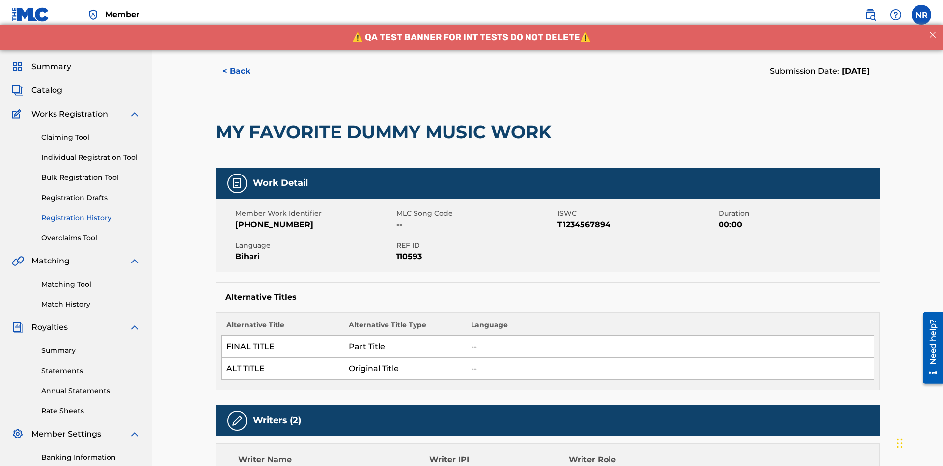
click at [245, 71] on button "< Back" at bounding box center [245, 71] width 59 height 25
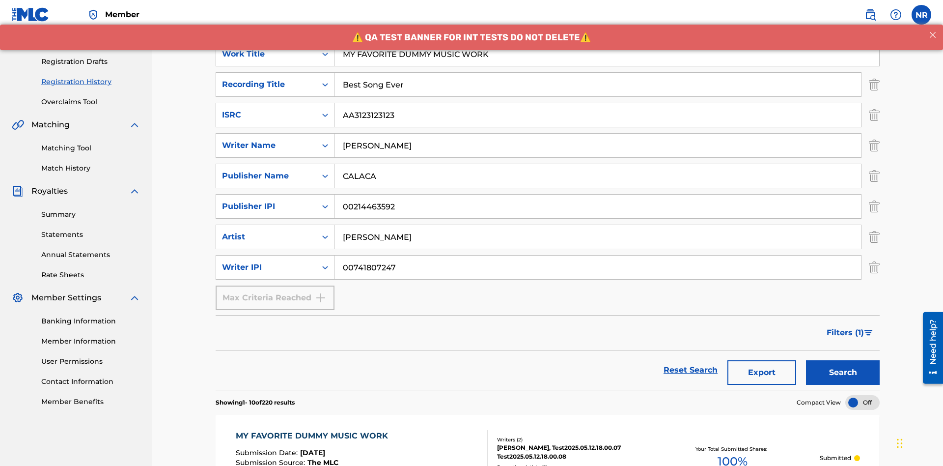
scroll to position [445, 0]
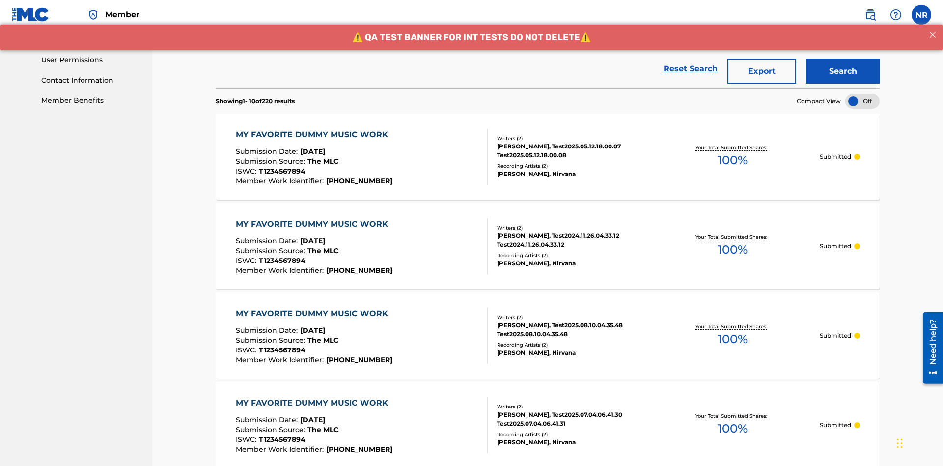
click at [762, 71] on button "Export" at bounding box center [762, 71] width 69 height 25
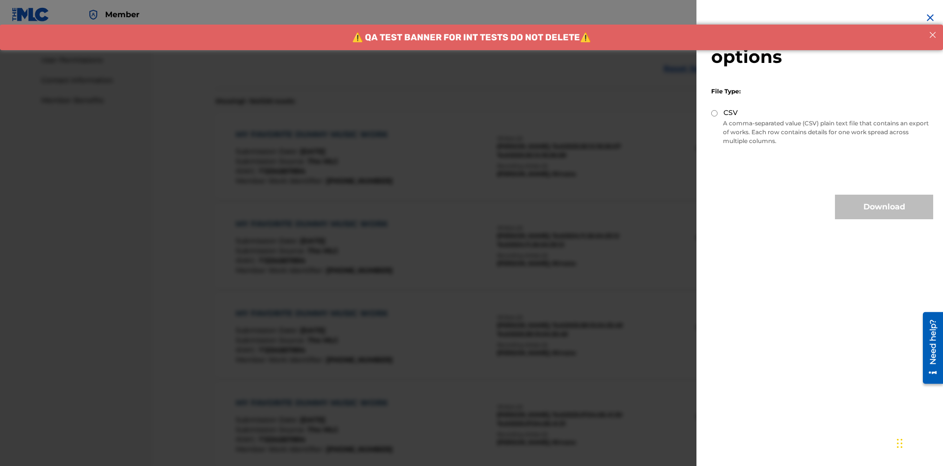
scroll to position [495, 0]
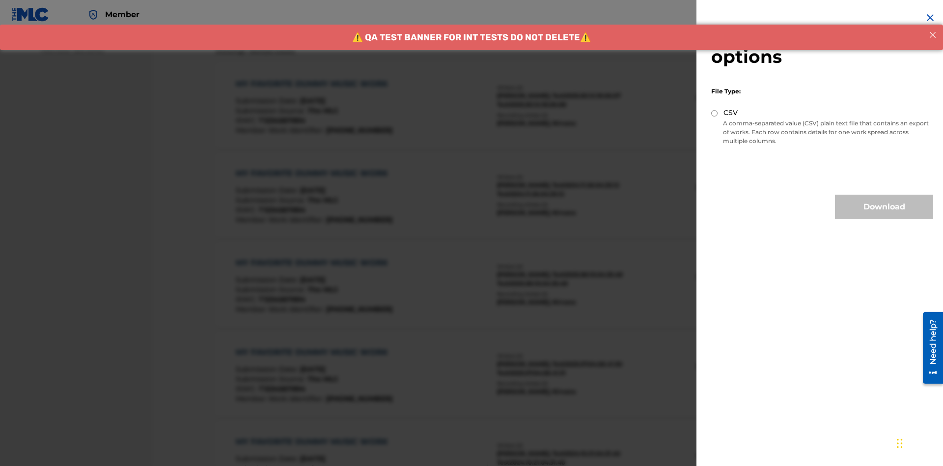
click at [715, 113] on input "CSV" at bounding box center [715, 113] width 6 height 6
radio input "true"
